Goal: Find specific page/section

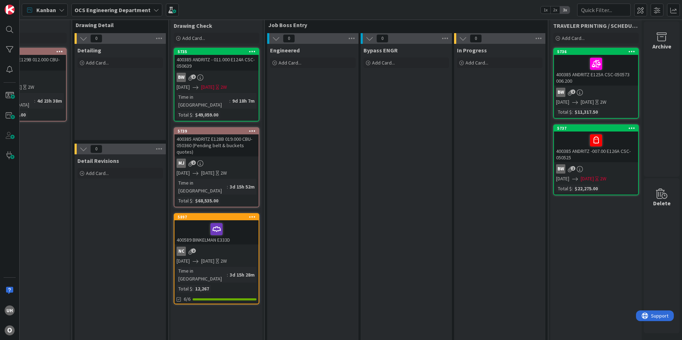
scroll to position [0, 621]
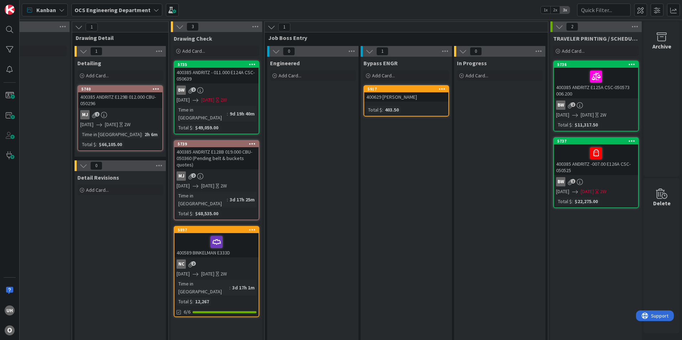
click at [419, 98] on div "400629 [PERSON_NAME]" at bounding box center [406, 96] width 84 height 9
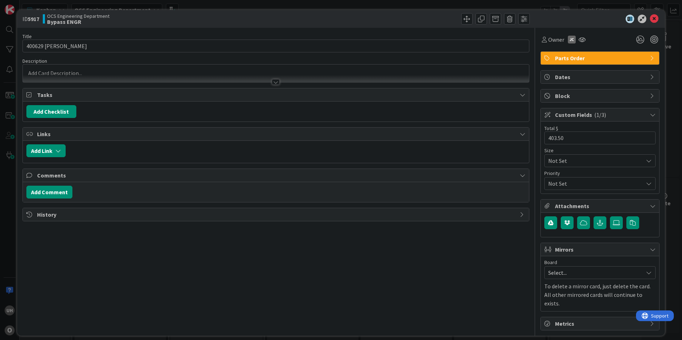
click at [275, 82] on div at bounding box center [276, 82] width 8 height 6
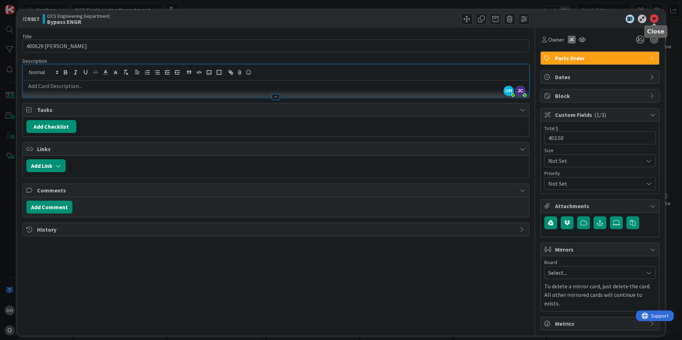
click at [655, 20] on icon at bounding box center [654, 19] width 9 height 9
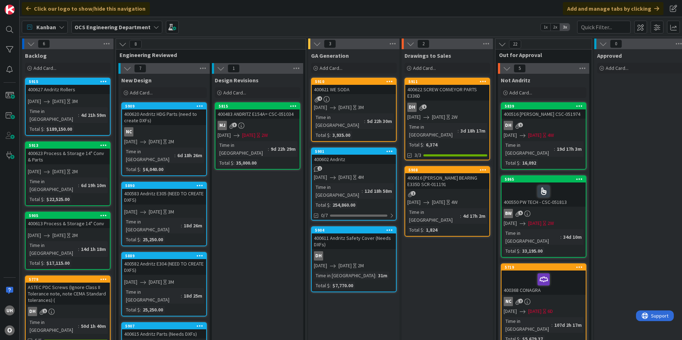
click at [0, 261] on html "uh O Click our logo to show/hide this navigation Add and manage tabs by clickin…" at bounding box center [341, 170] width 682 height 340
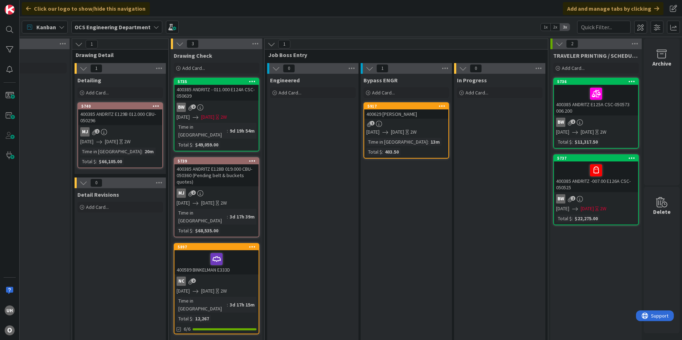
scroll to position [0, 621]
click at [389, 126] on div "1" at bounding box center [406, 124] width 84 height 6
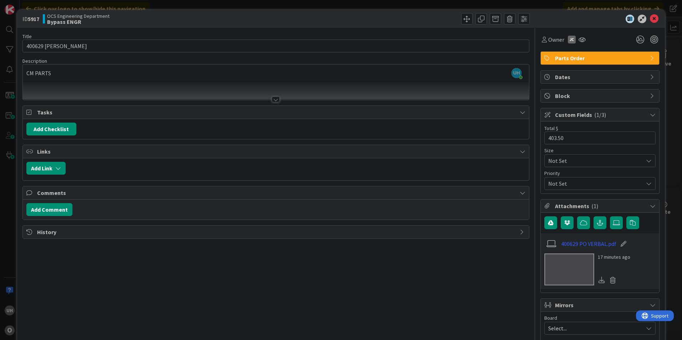
click at [276, 98] on div at bounding box center [276, 100] width 8 height 6
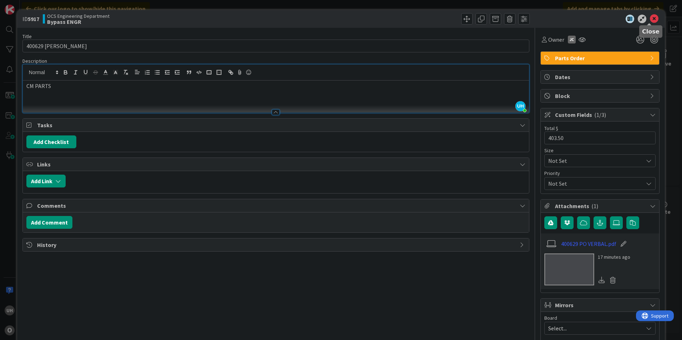
click at [650, 16] on icon at bounding box center [654, 19] width 9 height 9
